Goal: Find specific page/section: Find specific page/section

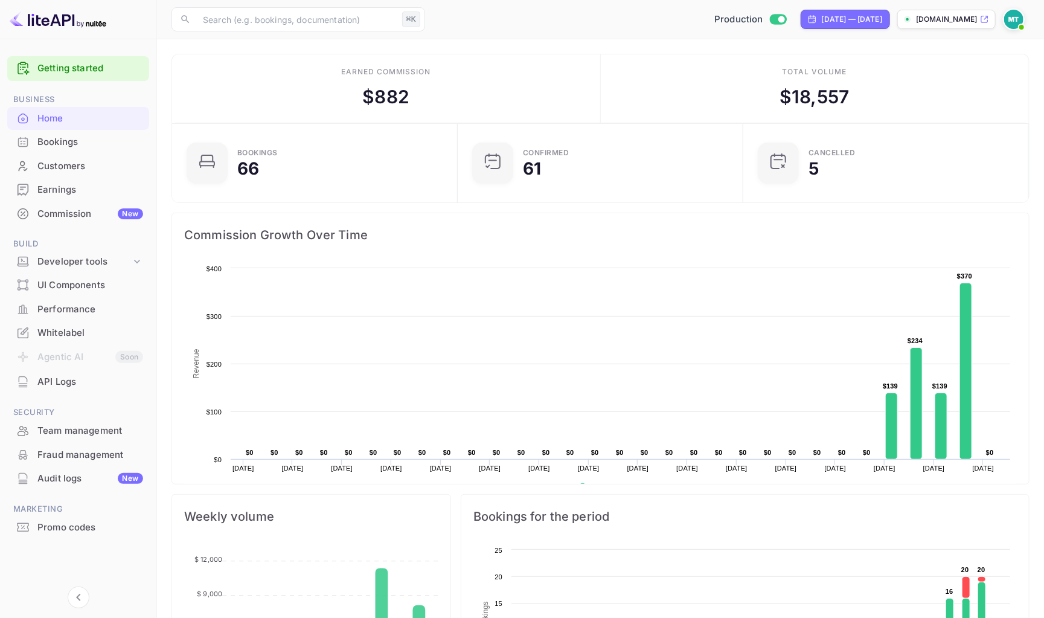
scroll to position [196, 278]
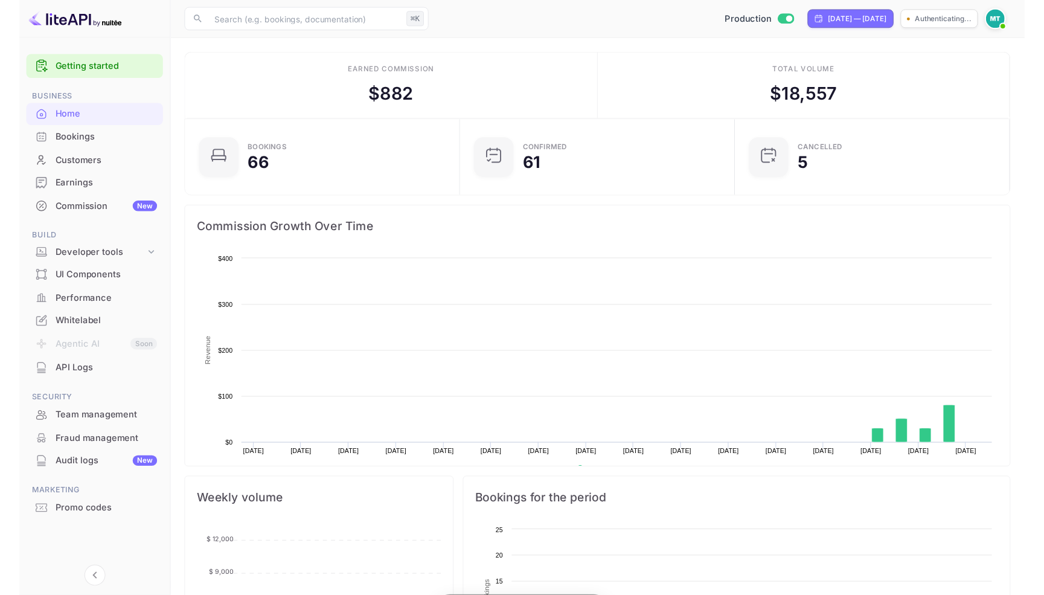
scroll to position [196, 278]
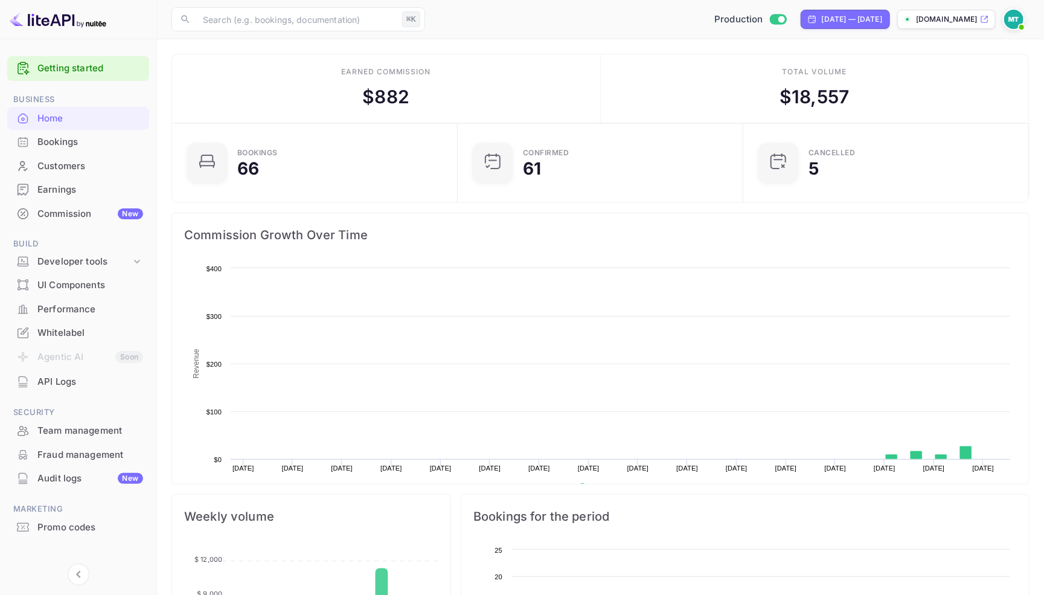
scroll to position [196, 278]
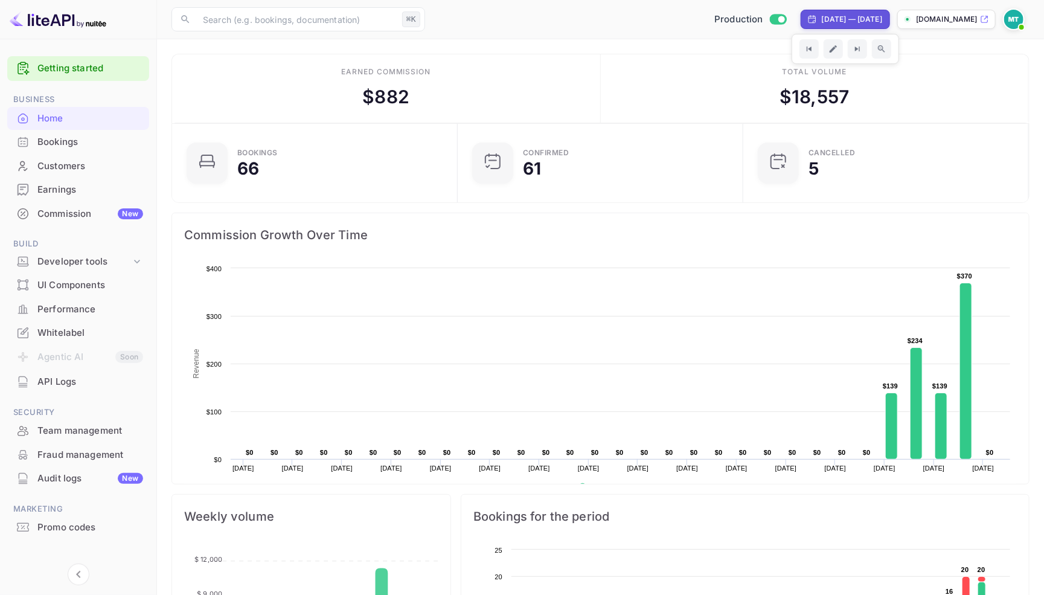
click at [822, 18] on div "[DATE] — [DATE]" at bounding box center [852, 19] width 60 height 11
select select "8"
select select "2025"
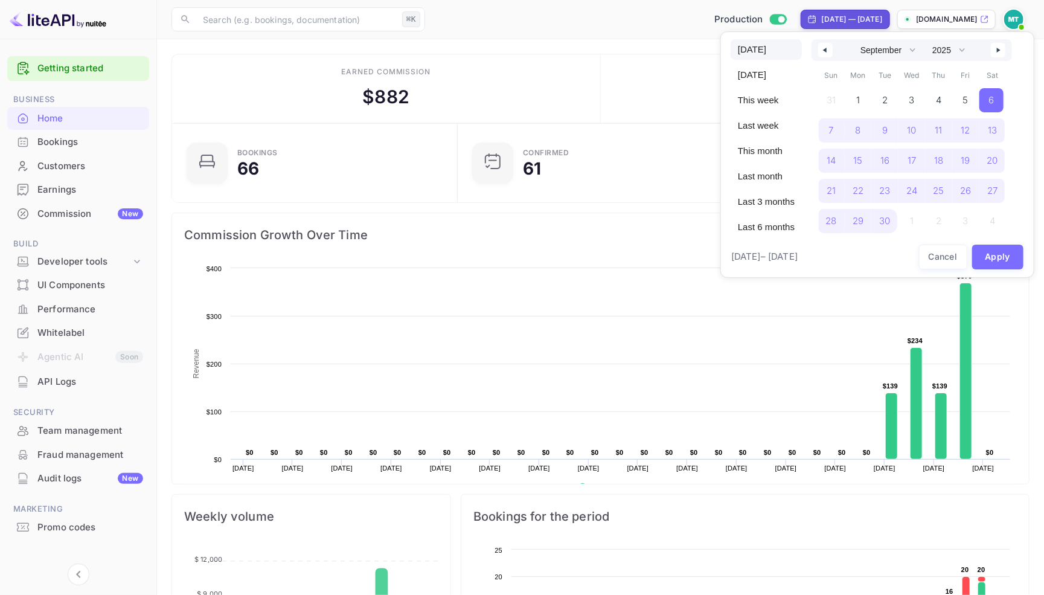
click at [777, 45] on span "Today" at bounding box center [766, 49] width 71 height 21
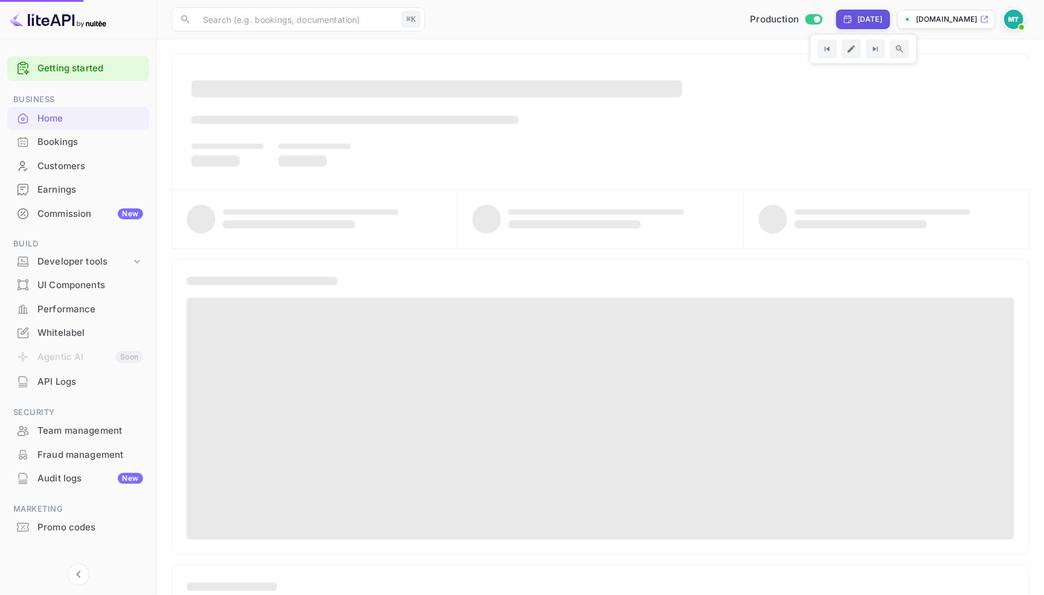
select select "9"
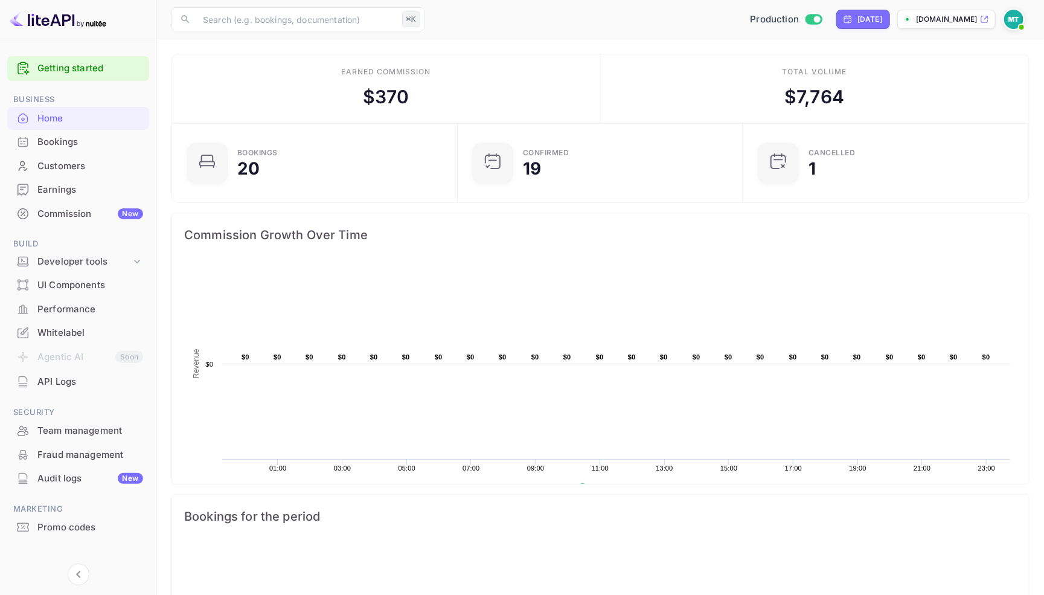
click at [54, 139] on div "Bookings" at bounding box center [90, 142] width 106 height 14
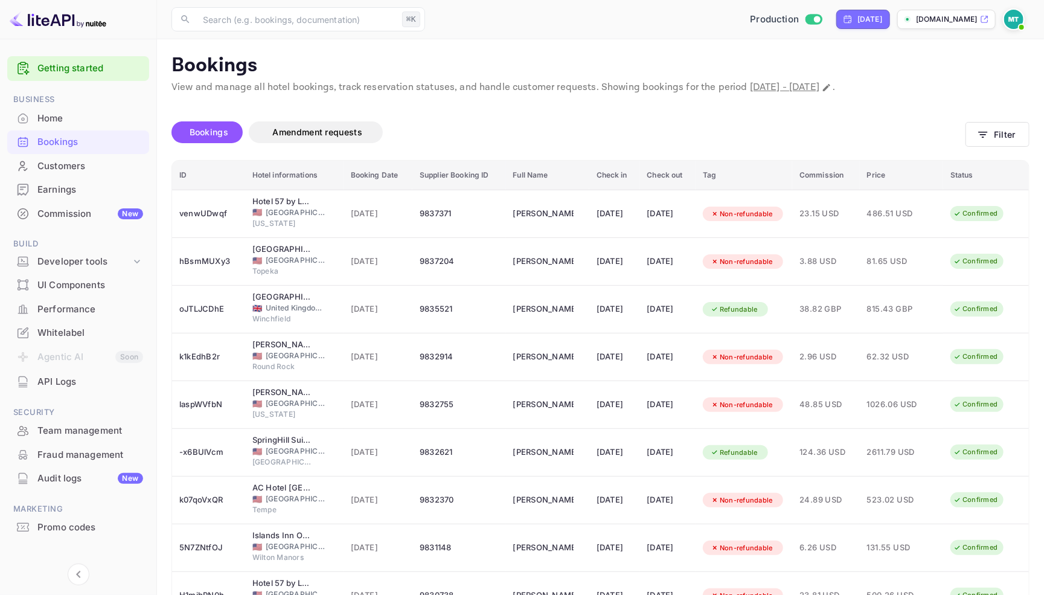
click at [534, 58] on p "Bookings" at bounding box center [601, 66] width 858 height 24
